Goal: Check status: Check status

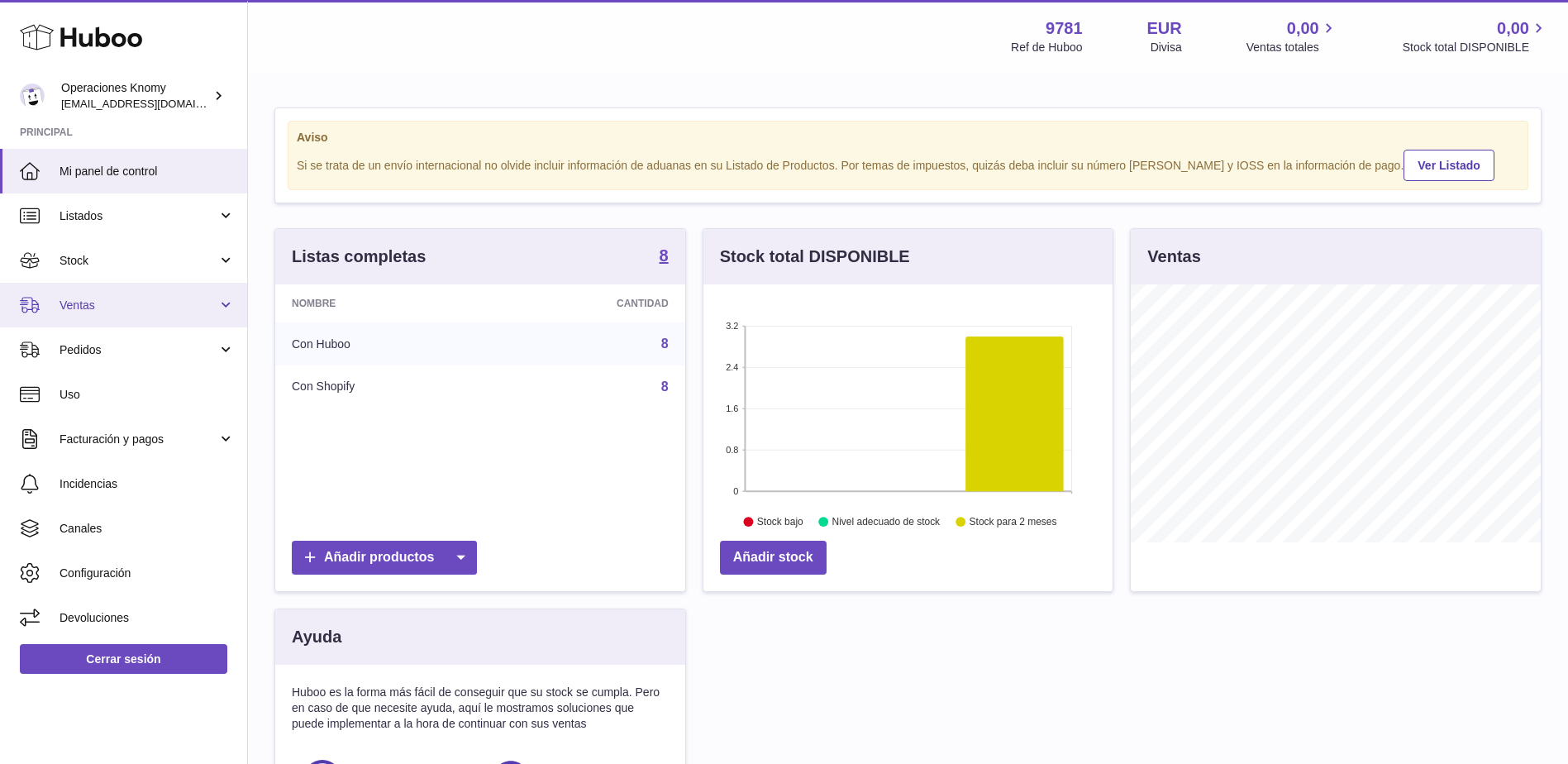
scroll to position [257, 409]
click at [119, 315] on link "Ventas" at bounding box center [123, 304] width 247 height 45
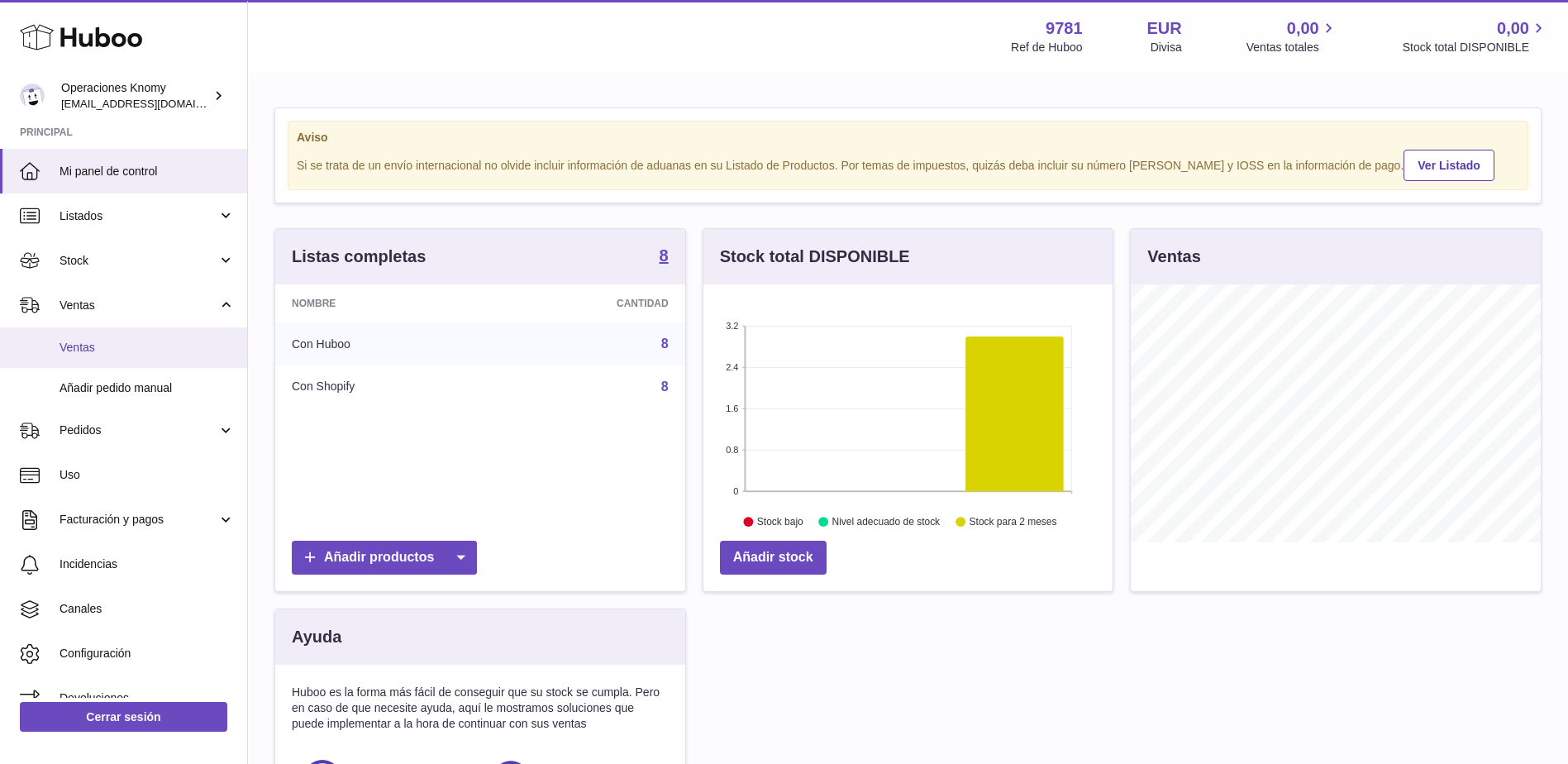
click at [119, 346] on span "Ventas" at bounding box center [147, 347] width 176 height 16
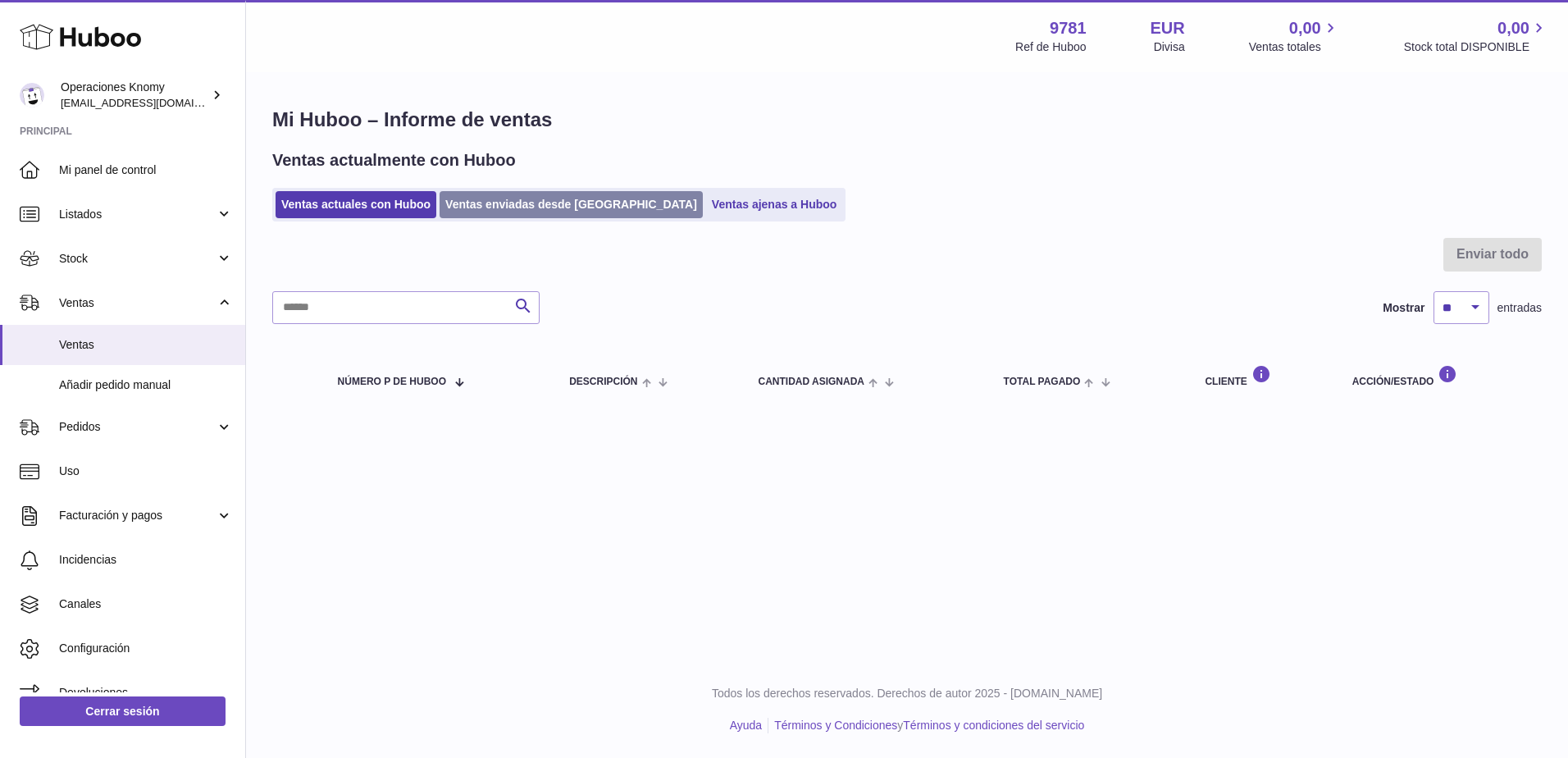
click at [484, 207] on link "Ventas enviadas desde Huboo" at bounding box center [571, 204] width 264 height 27
